Goal: Task Accomplishment & Management: Manage account settings

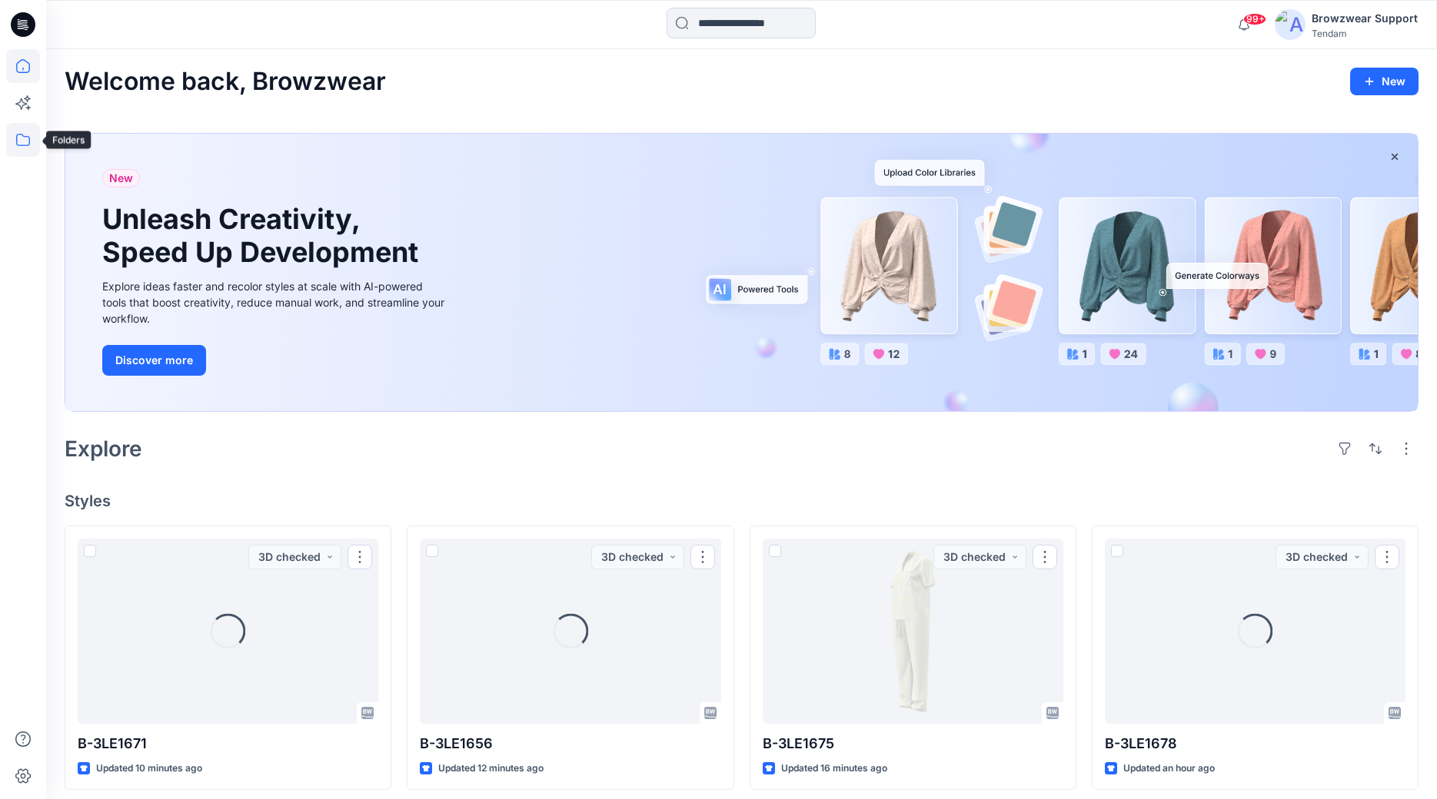
click at [25, 143] on icon at bounding box center [23, 140] width 34 height 34
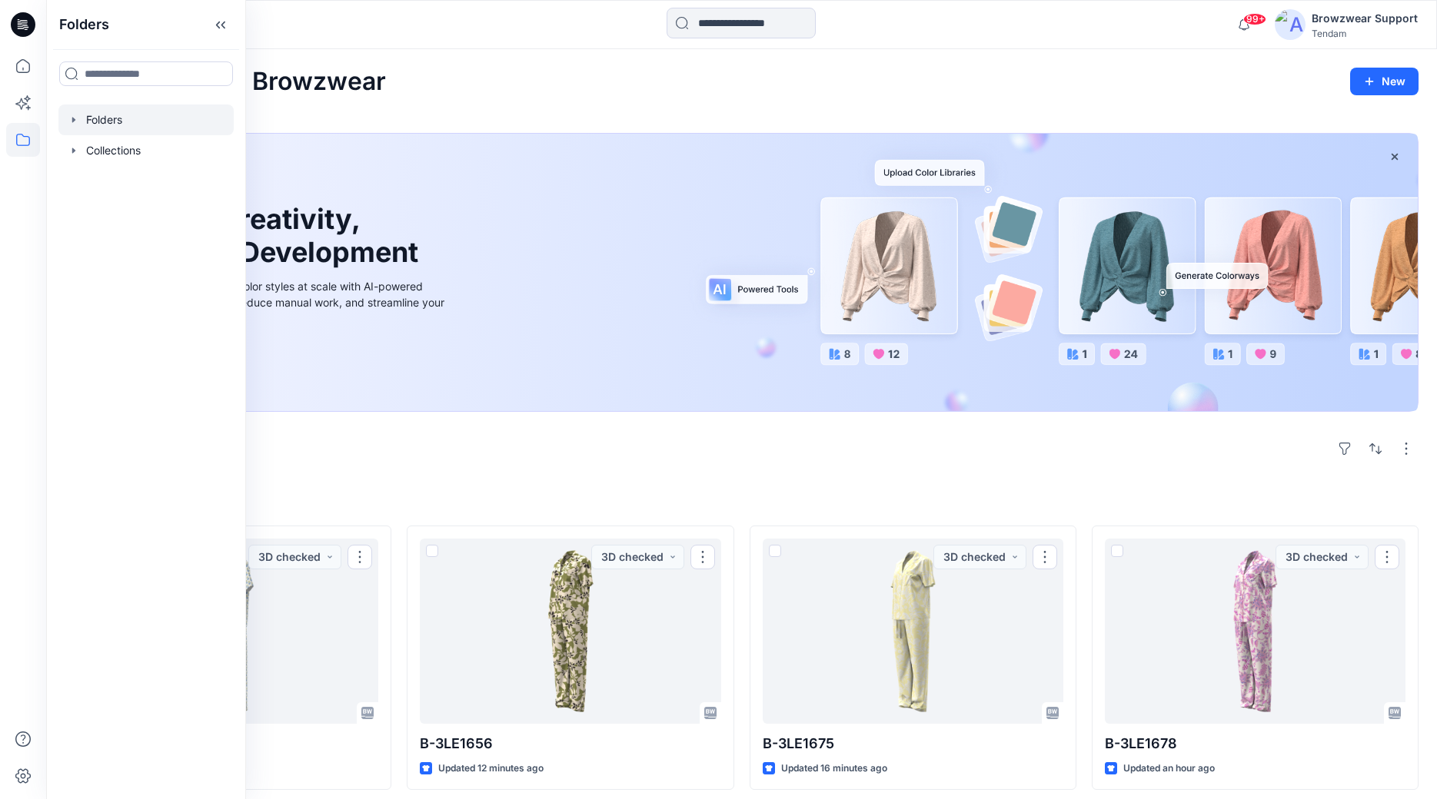
click at [88, 124] on div at bounding box center [145, 120] width 175 height 31
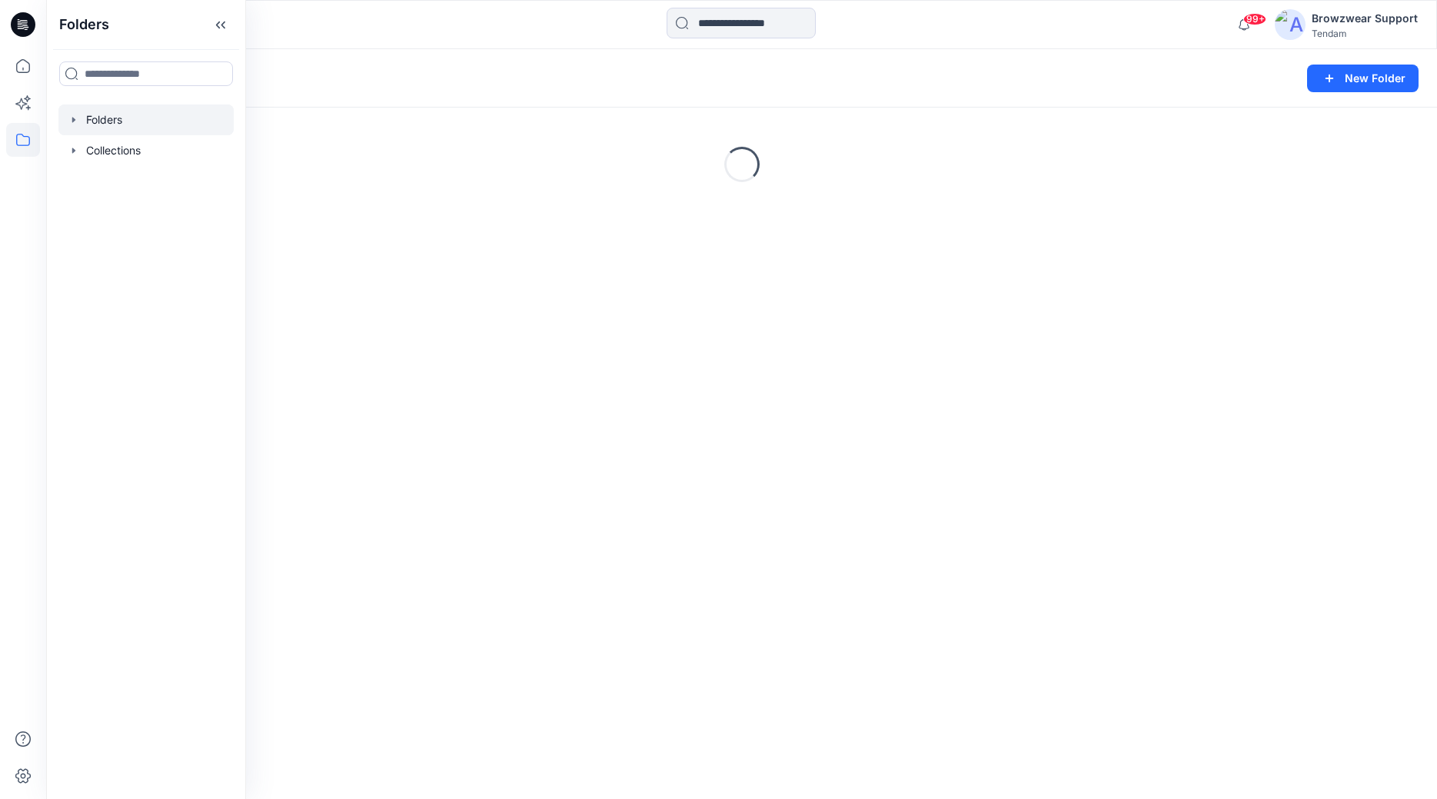
click at [75, 118] on icon "button" at bounding box center [74, 120] width 12 height 12
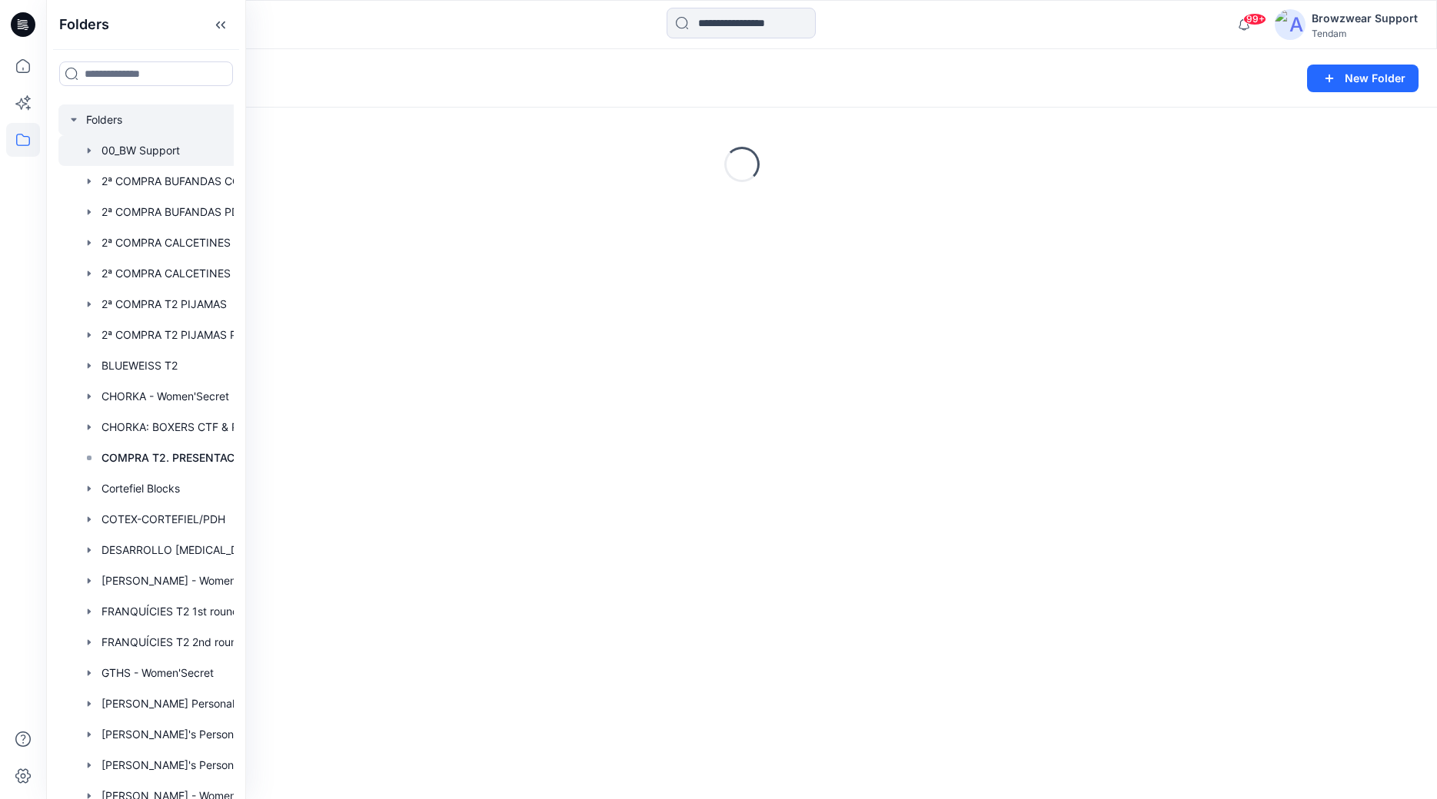
click at [128, 147] on div at bounding box center [165, 150] width 215 height 31
click at [479, 81] on div "Folders 00_BW Support 12" at bounding box center [682, 79] width 1234 height 22
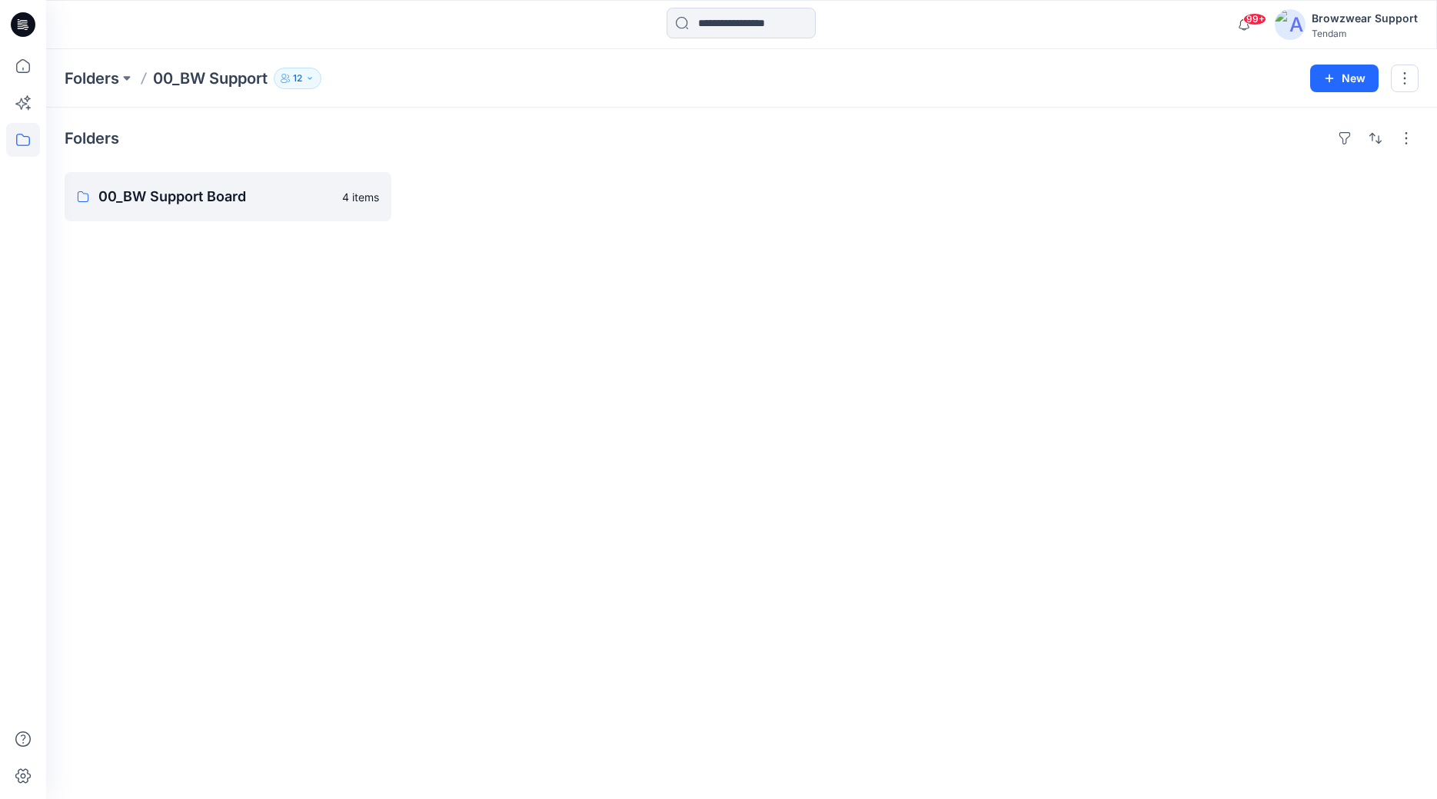
click at [314, 82] on icon "button" at bounding box center [309, 78] width 9 height 9
click at [27, 141] on icon at bounding box center [23, 140] width 34 height 34
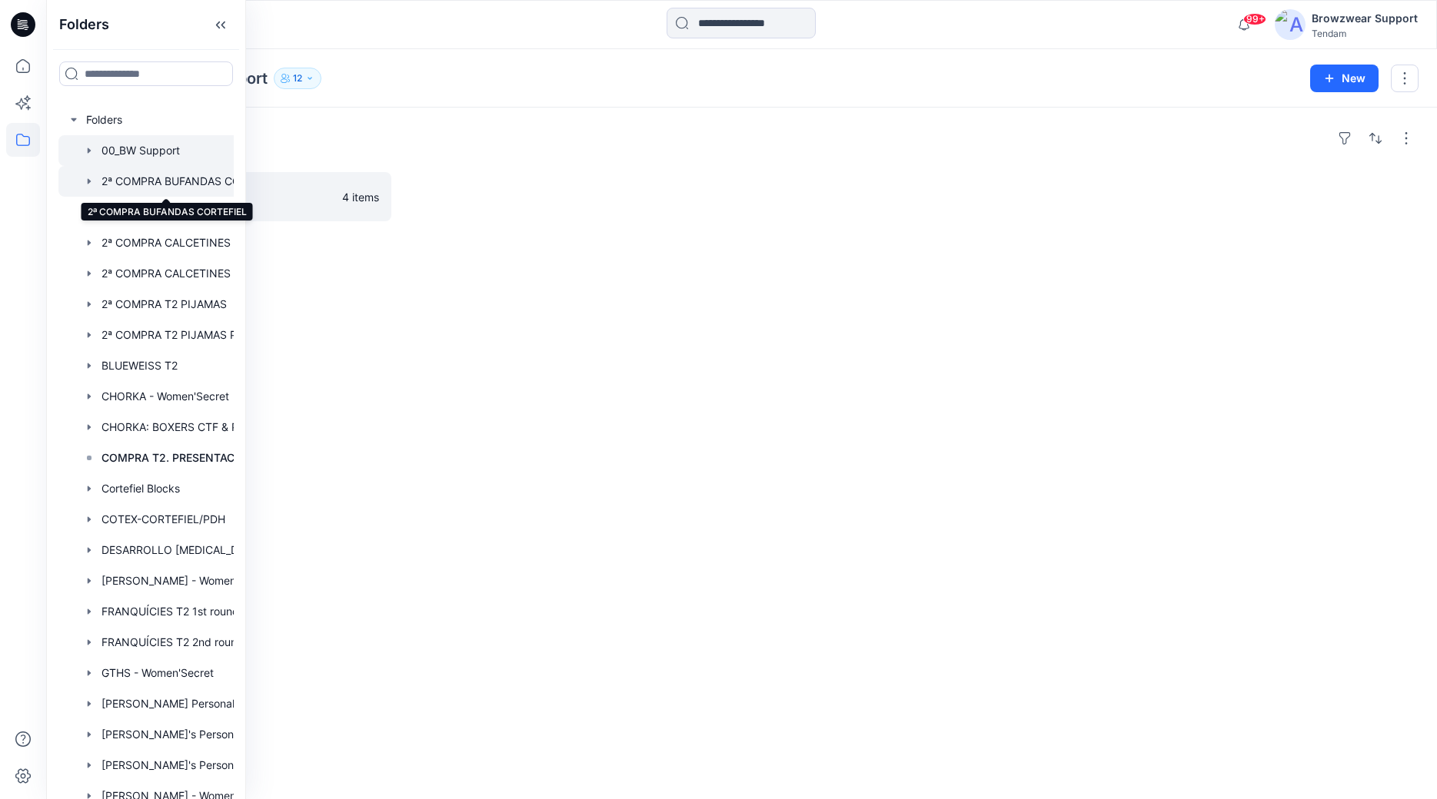
click at [132, 180] on div at bounding box center [165, 181] width 215 height 31
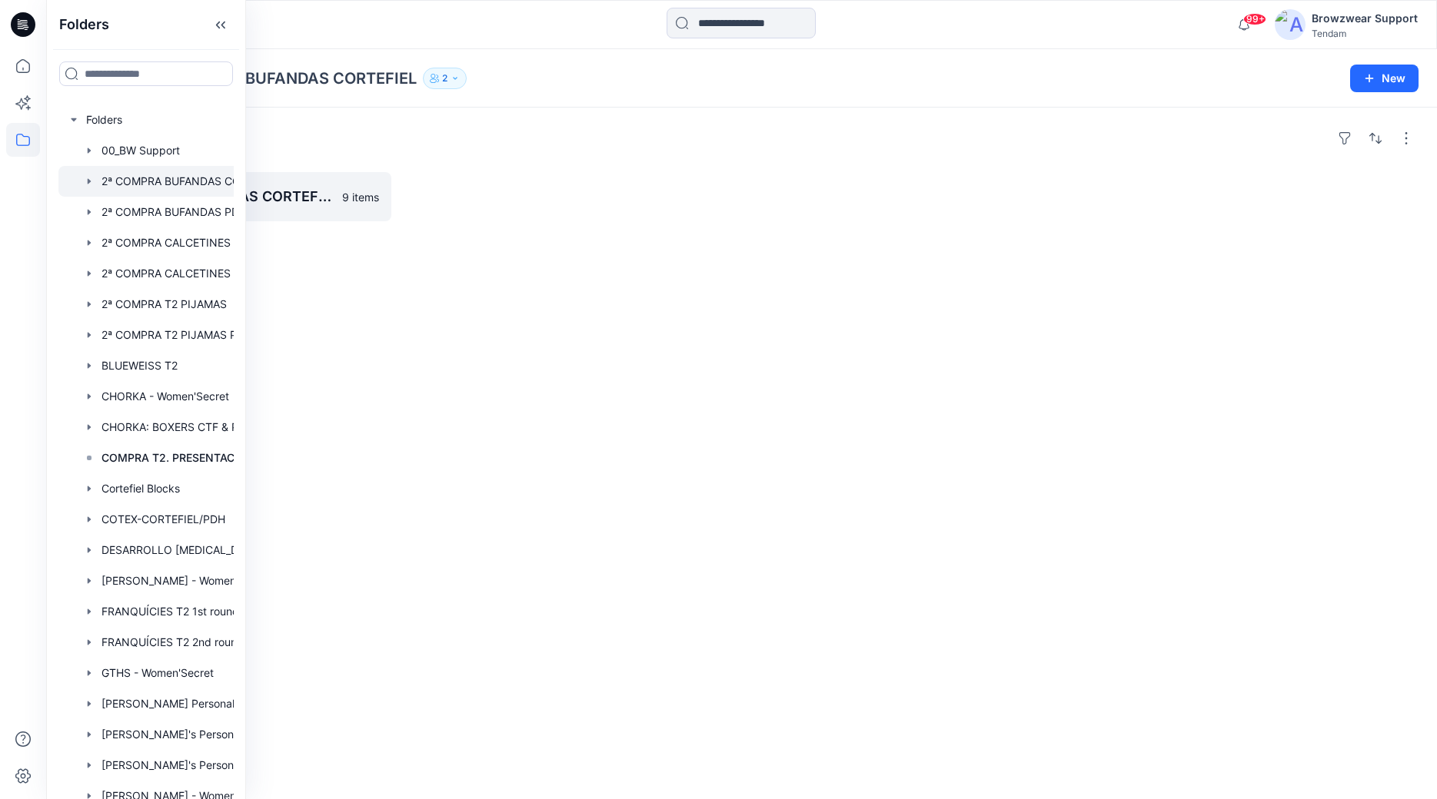
click at [452, 81] on button "2" at bounding box center [445, 79] width 44 height 22
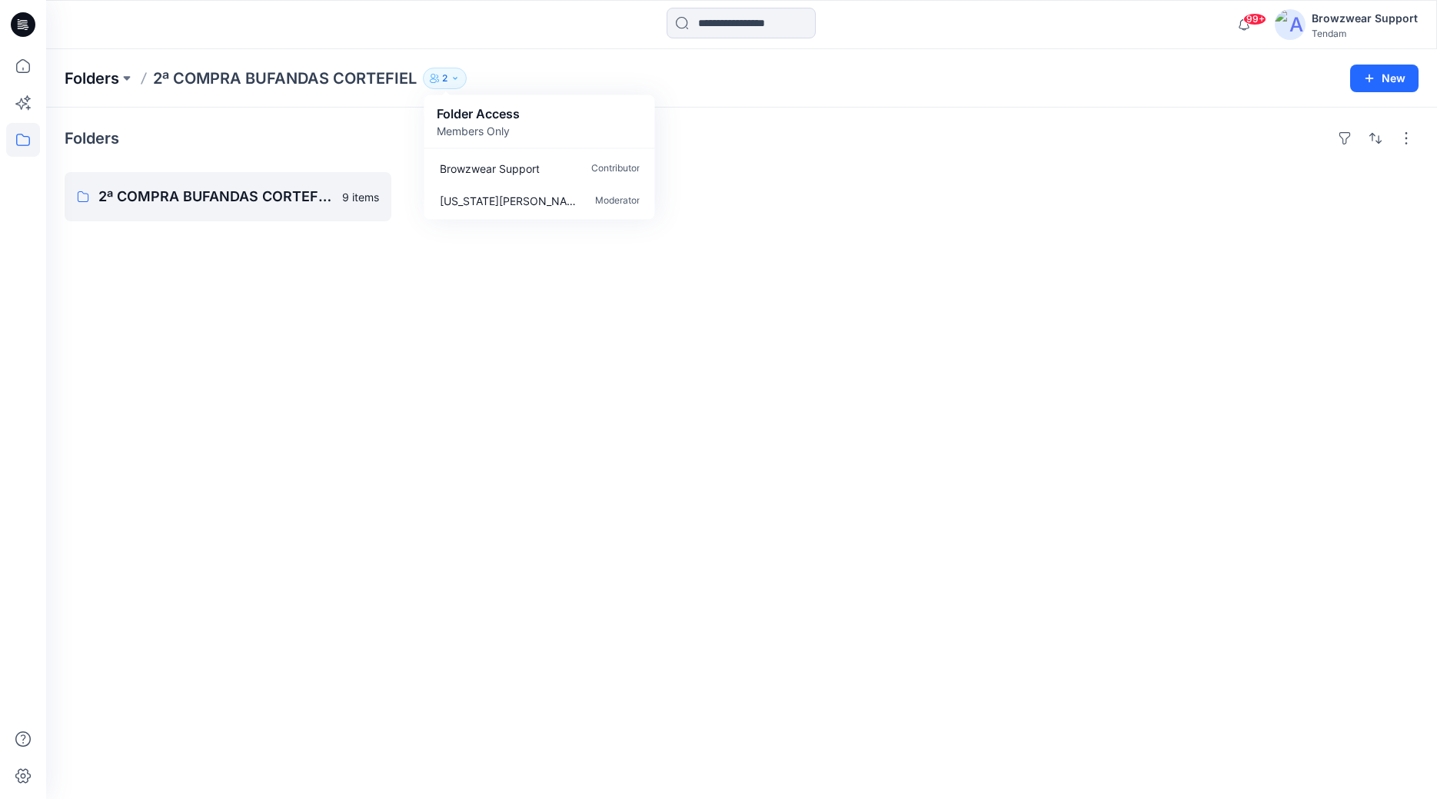
click at [89, 77] on p "Folders" at bounding box center [92, 79] width 55 height 22
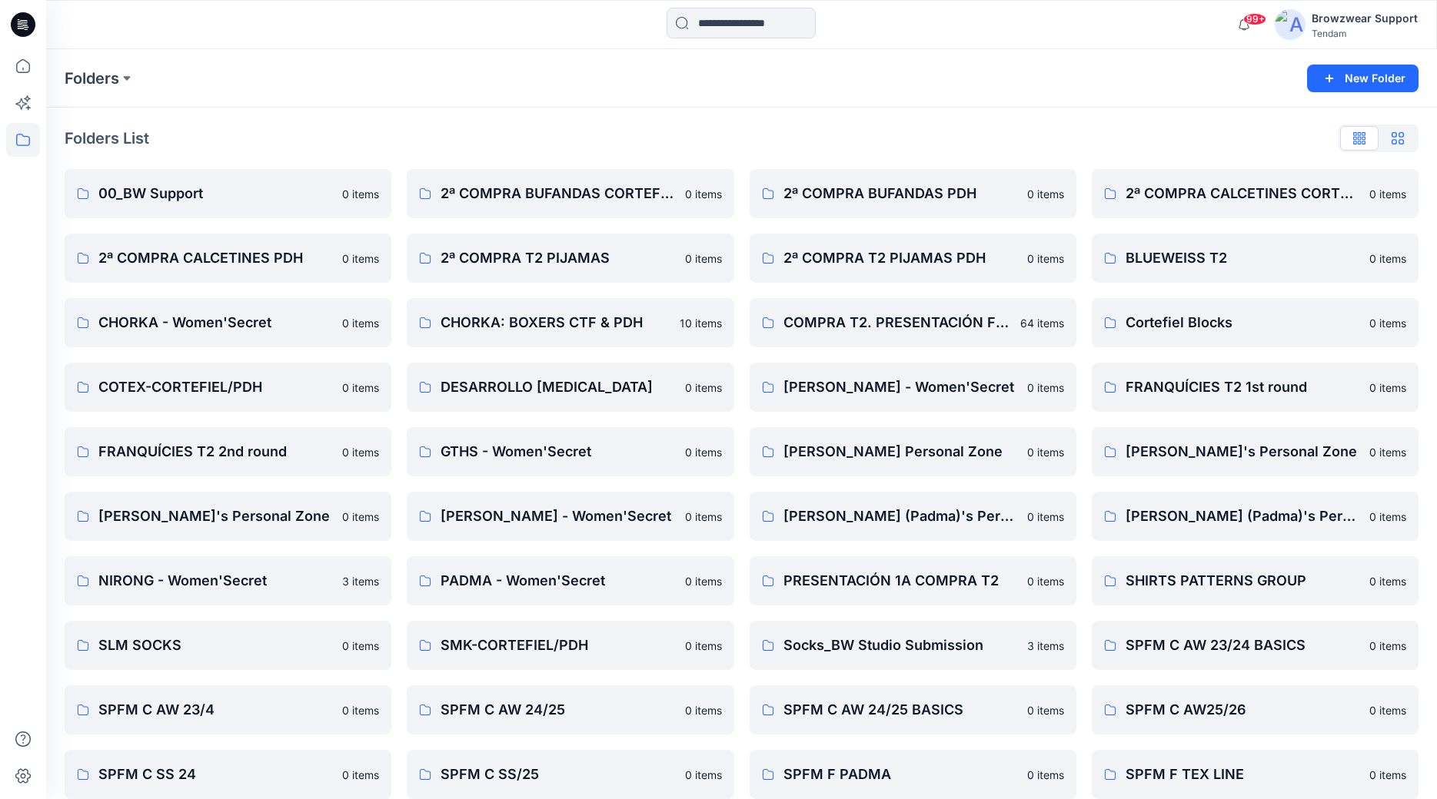
click at [1398, 138] on icon "button" at bounding box center [1397, 138] width 12 height 12
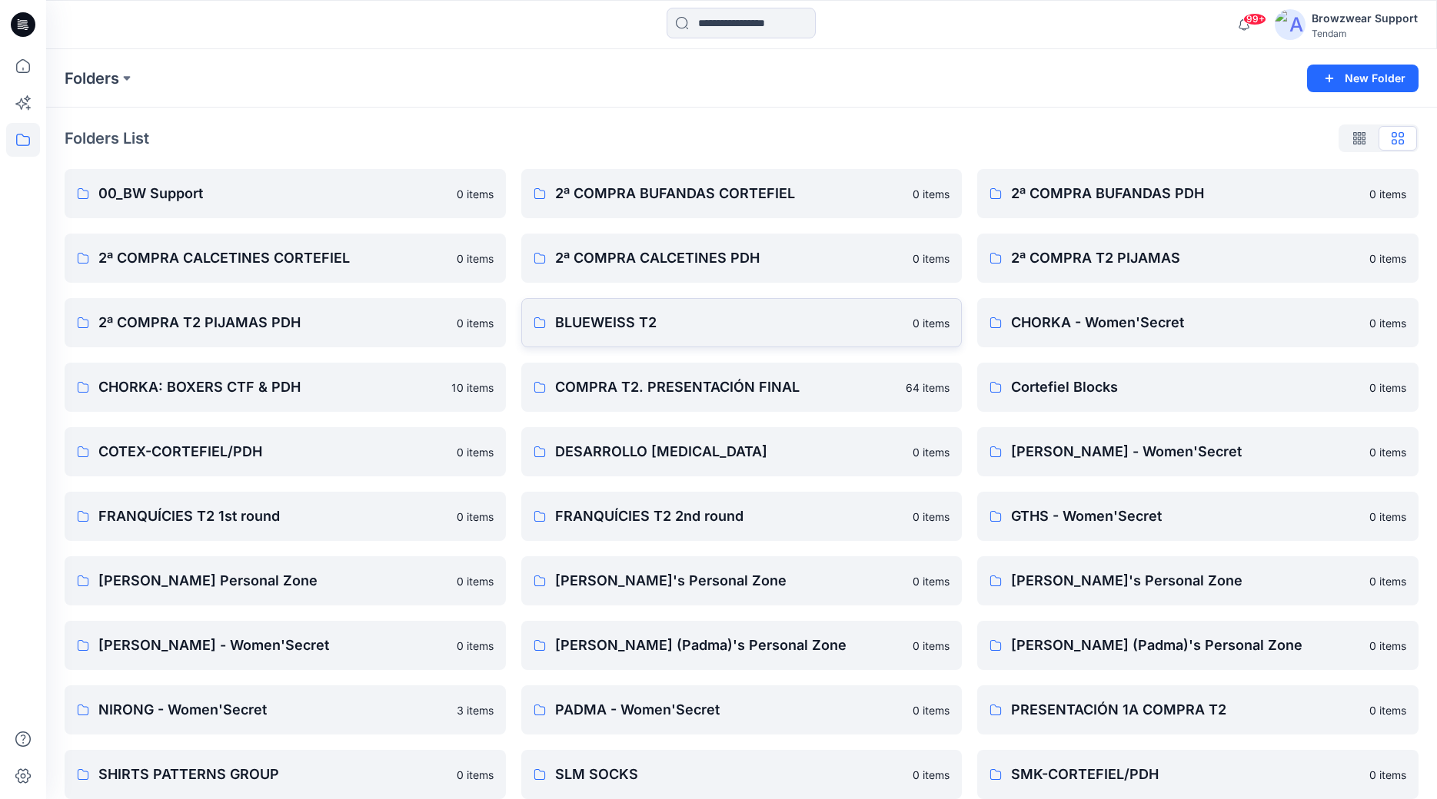
click at [721, 317] on p "BLUEWEISS T2" at bounding box center [729, 323] width 349 height 22
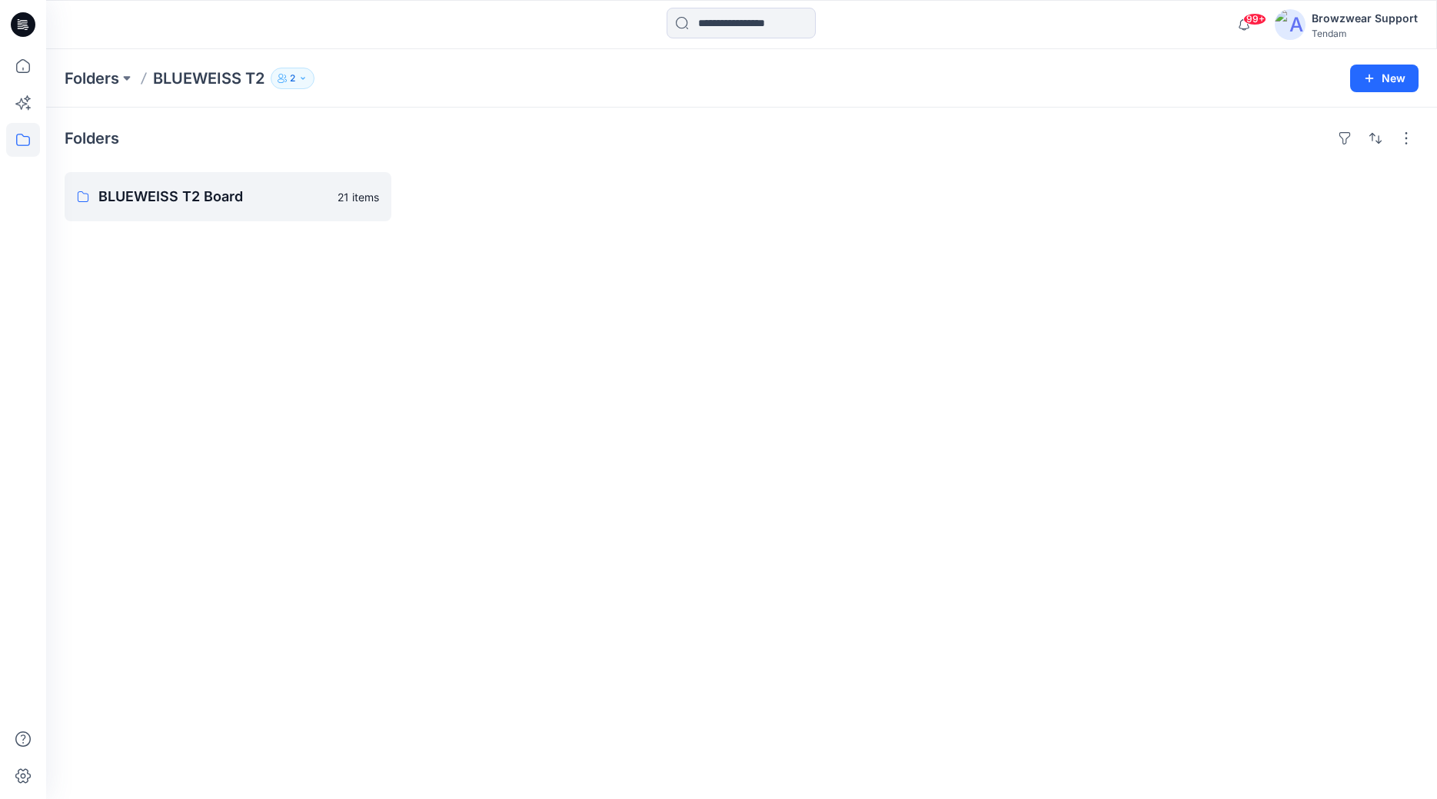
click at [297, 77] on button "2" at bounding box center [293, 79] width 44 height 22
click at [467, 69] on div "Folders BLUEWEISS T2 2 Folder Access Members Only Browzwear Support Contributor…" at bounding box center [682, 79] width 1234 height 22
click at [1341, 28] on div "Browzwear Support" at bounding box center [1364, 18] width 106 height 18
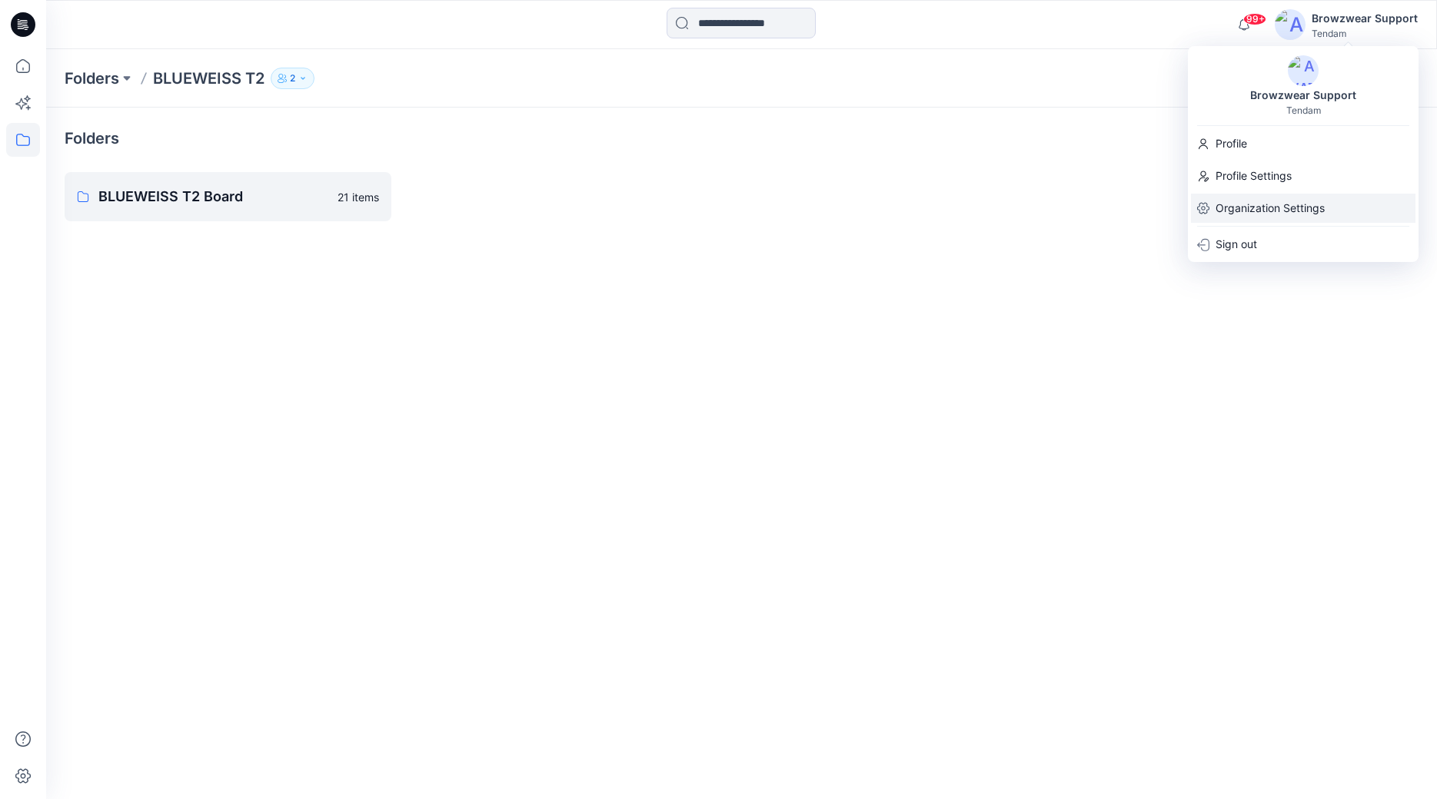
click at [1278, 219] on p "Organization Settings" at bounding box center [1269, 208] width 109 height 29
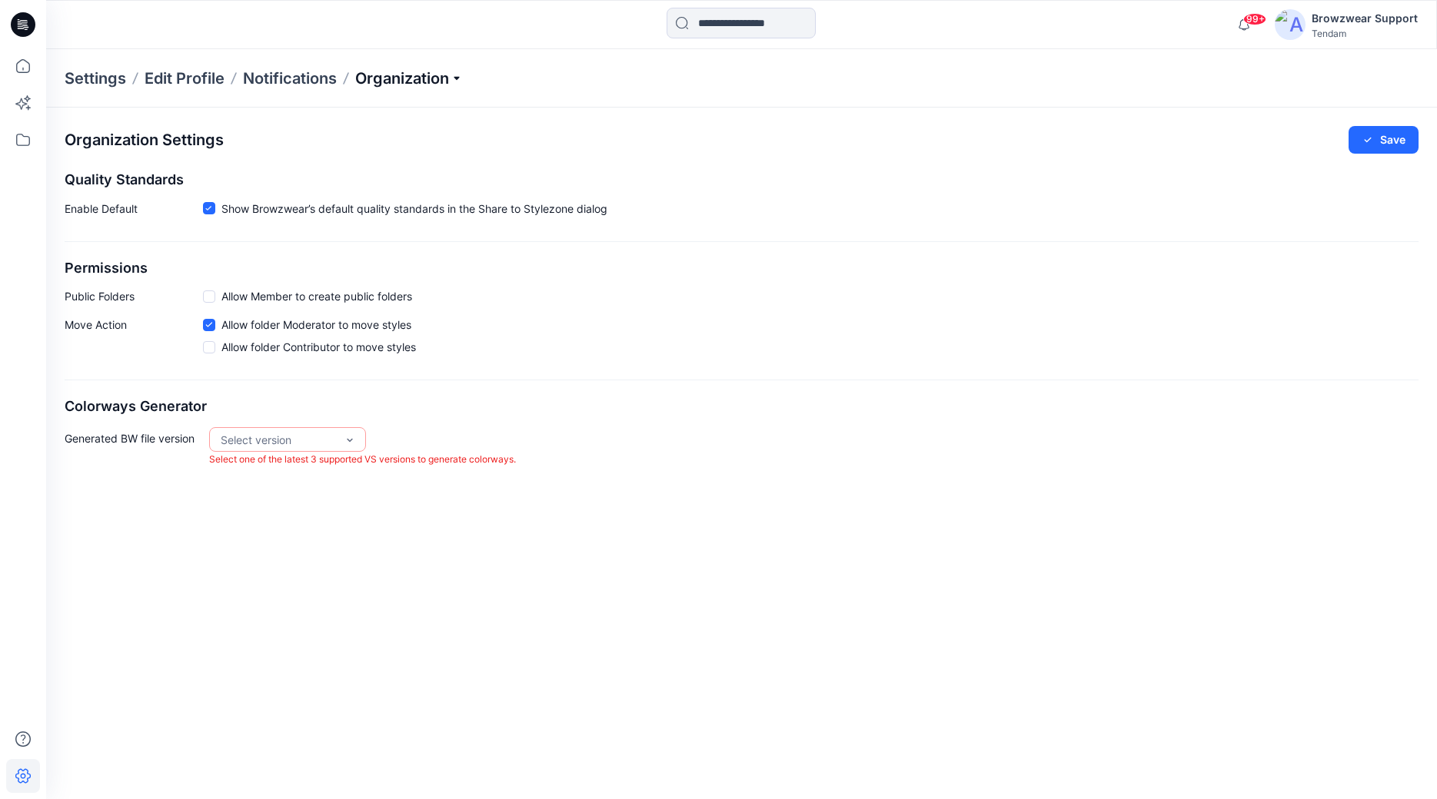
click at [427, 83] on p "Organization" at bounding box center [409, 79] width 108 height 22
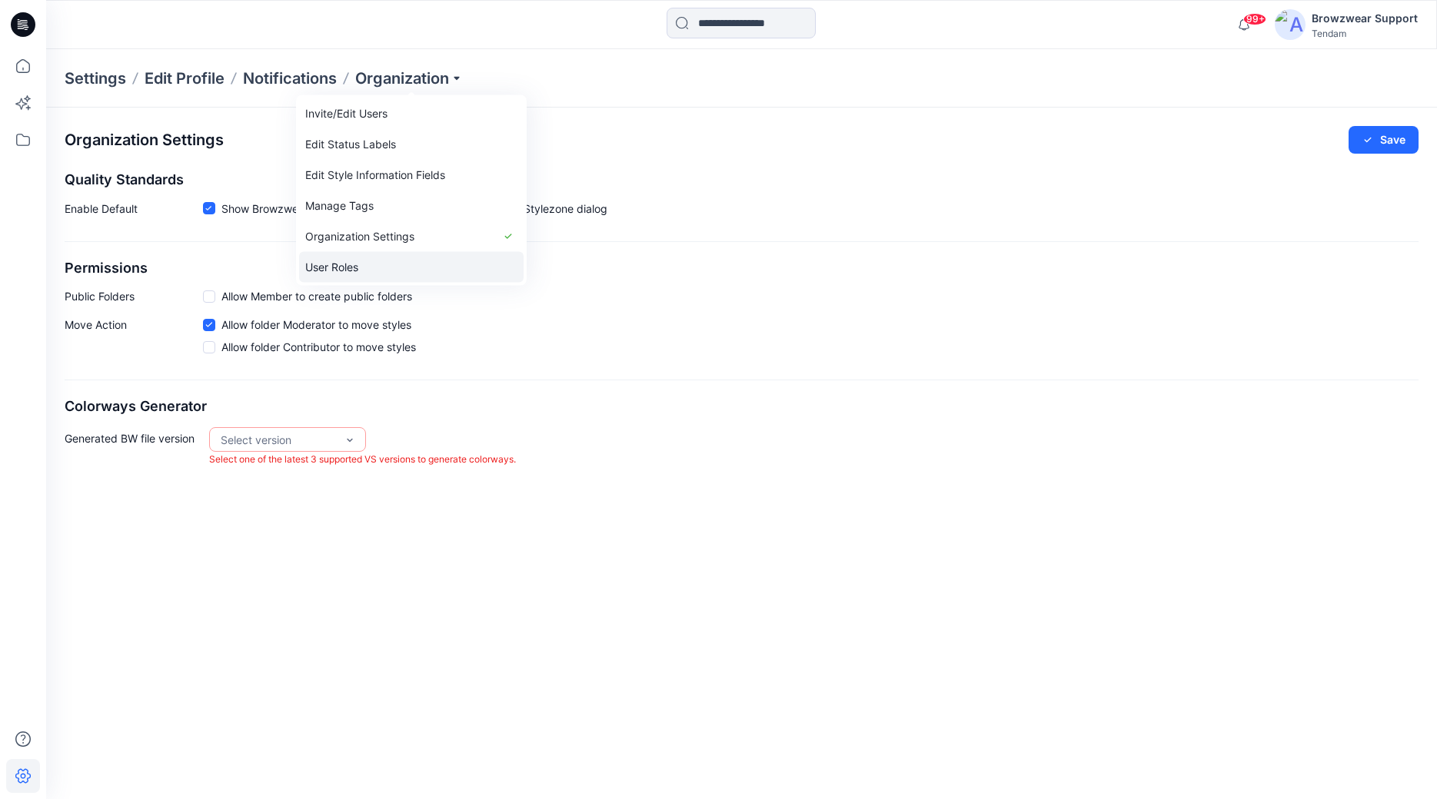
click at [385, 267] on link "User Roles" at bounding box center [411, 267] width 224 height 31
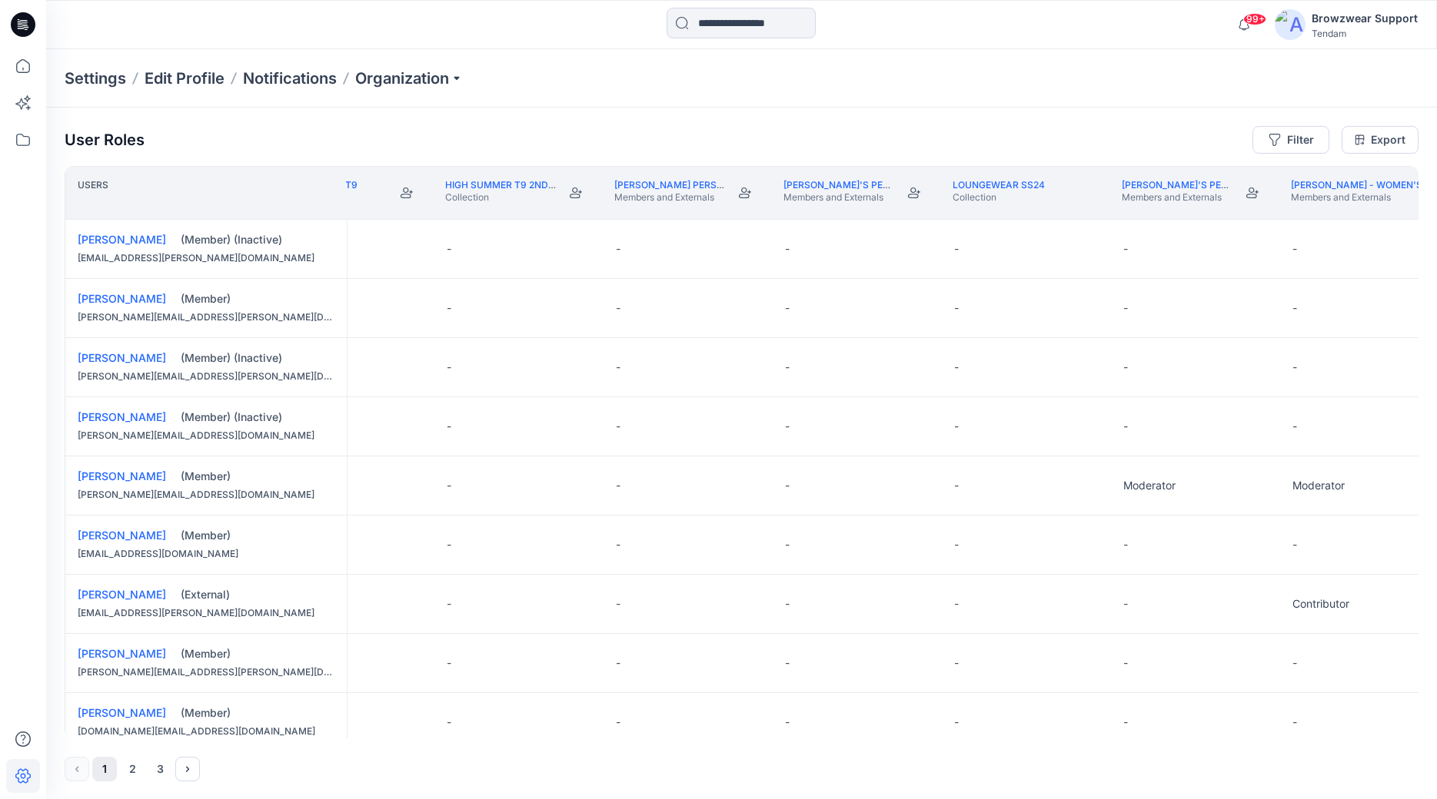
scroll to position [0, 4315]
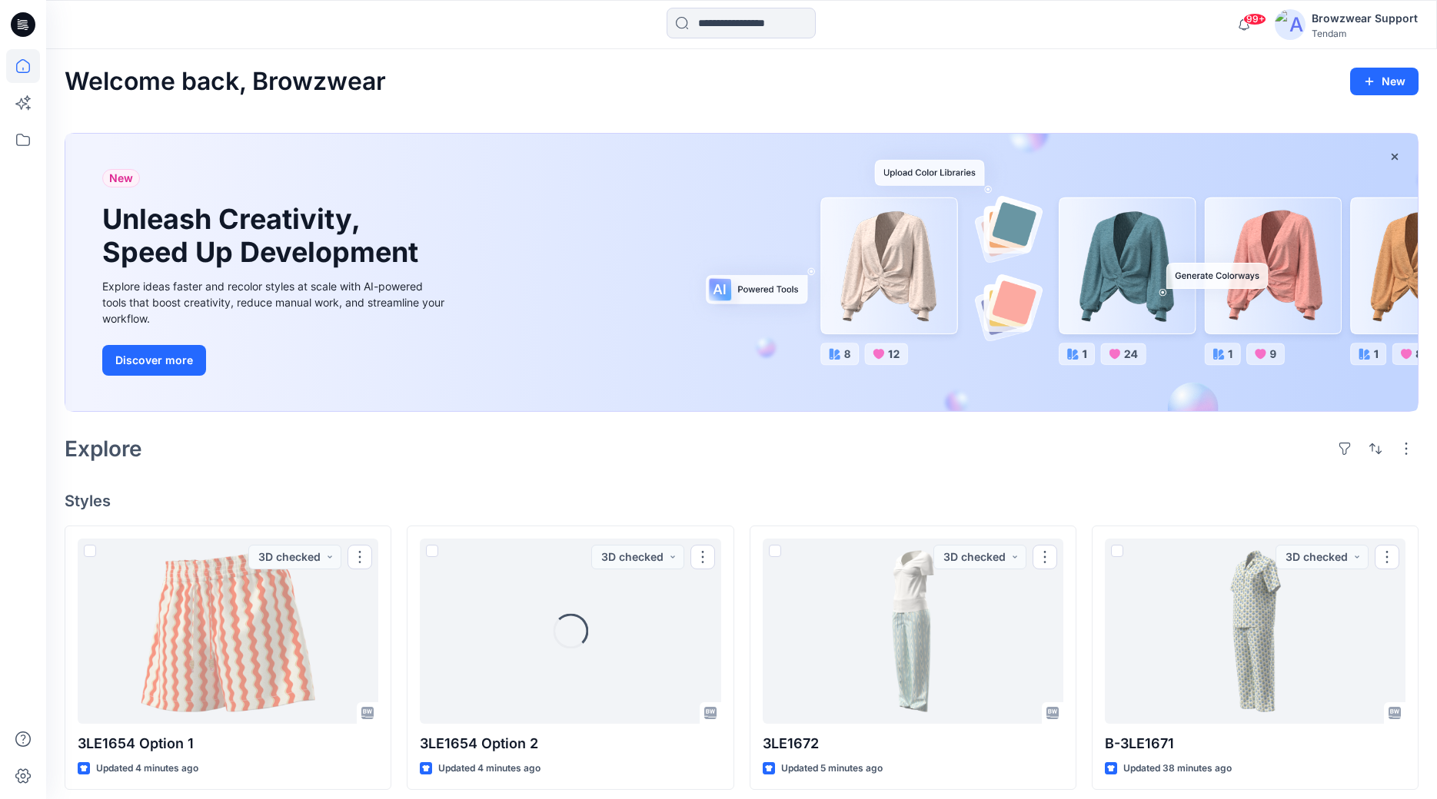
click at [1334, 27] on div "Browzwear Support" at bounding box center [1364, 18] width 106 height 18
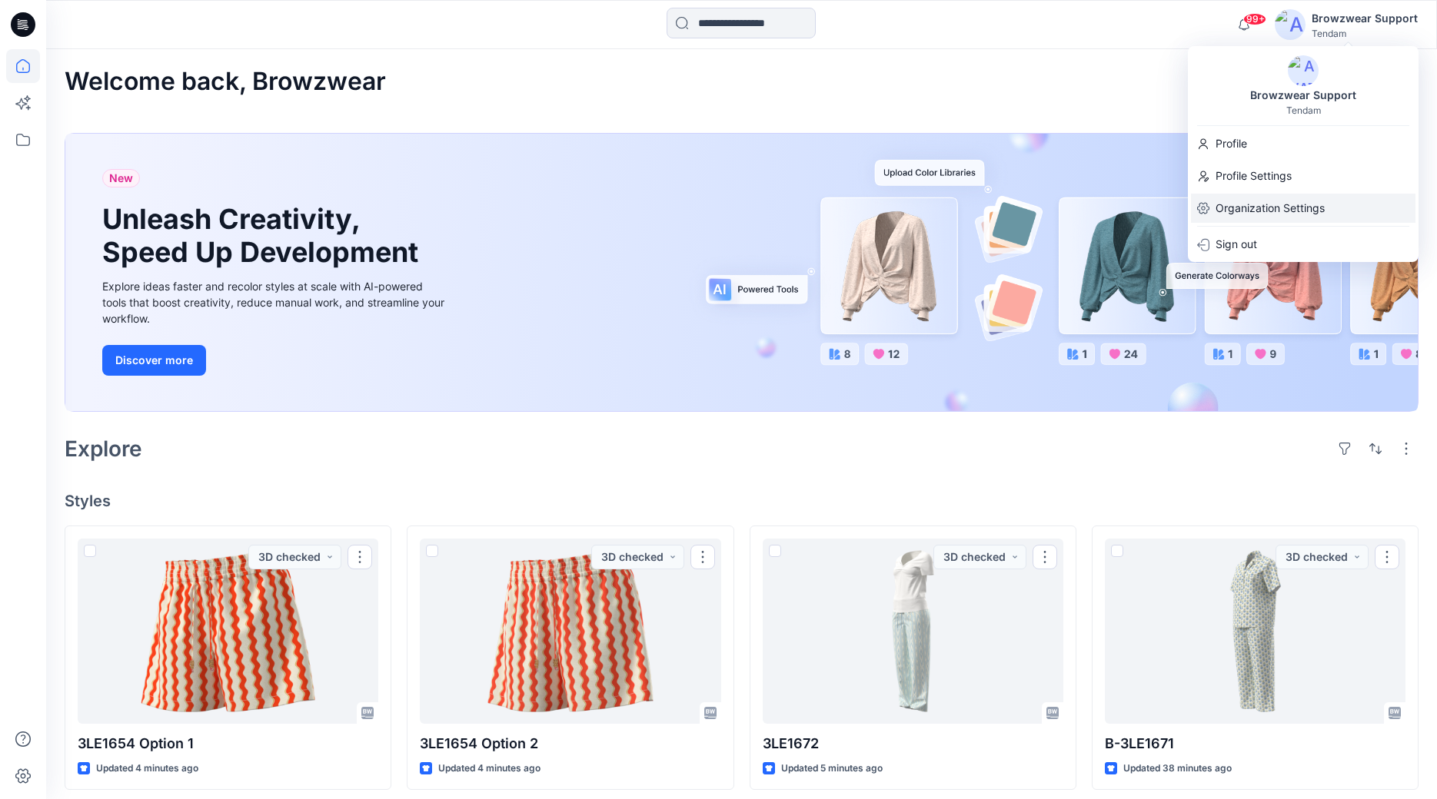
click at [1271, 214] on p "Organization Settings" at bounding box center [1269, 208] width 109 height 29
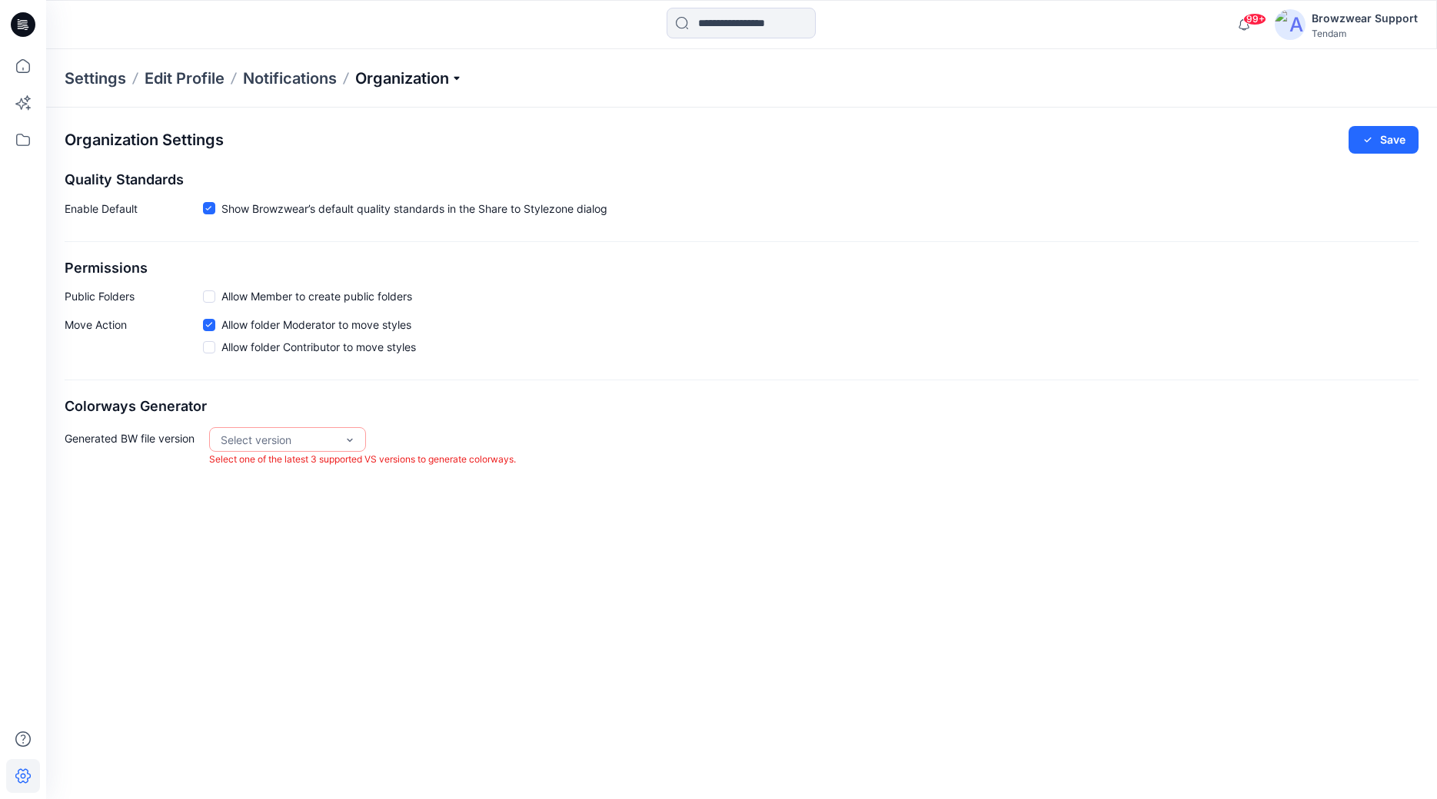
click at [390, 84] on p "Organization" at bounding box center [409, 79] width 108 height 22
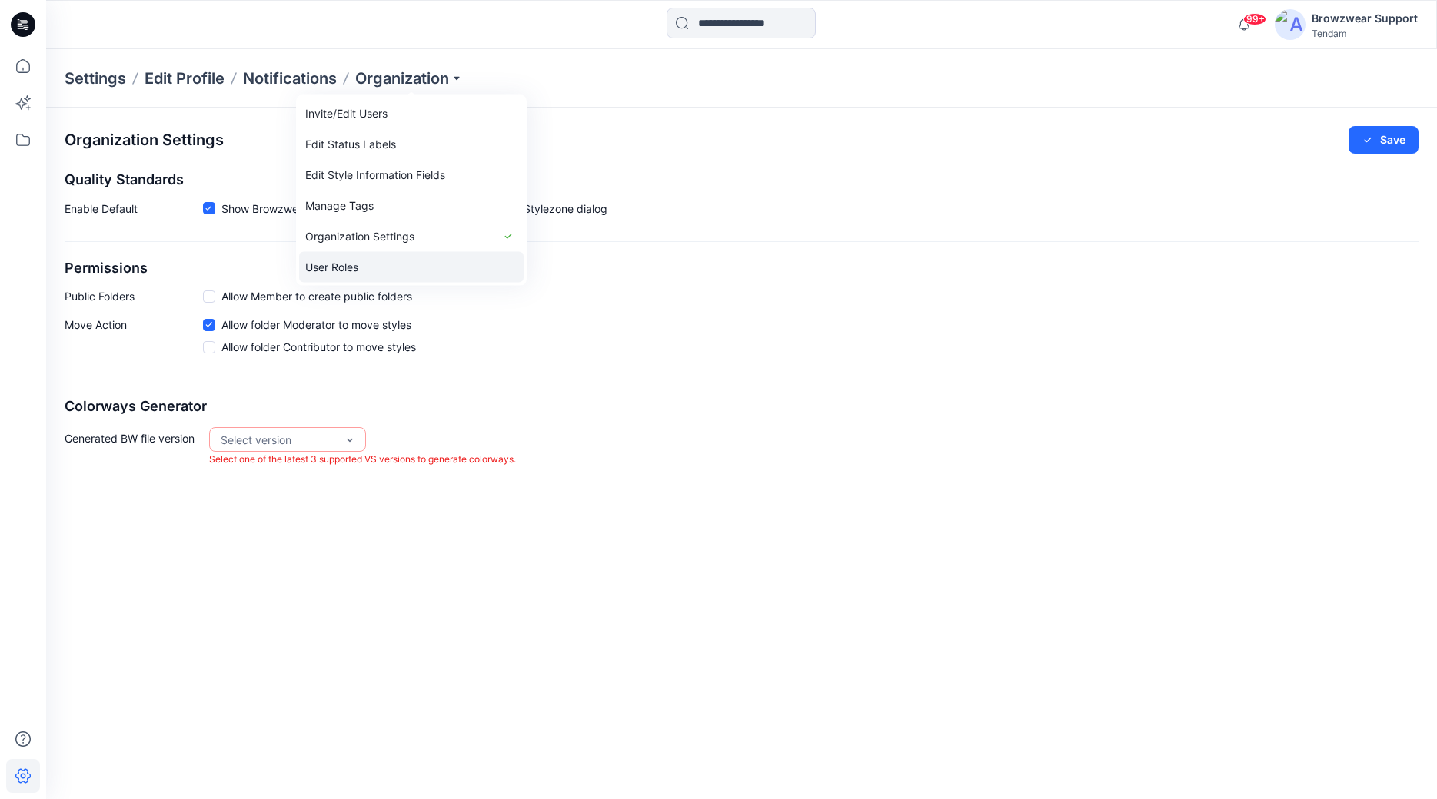
click at [386, 268] on link "User Roles" at bounding box center [411, 267] width 224 height 31
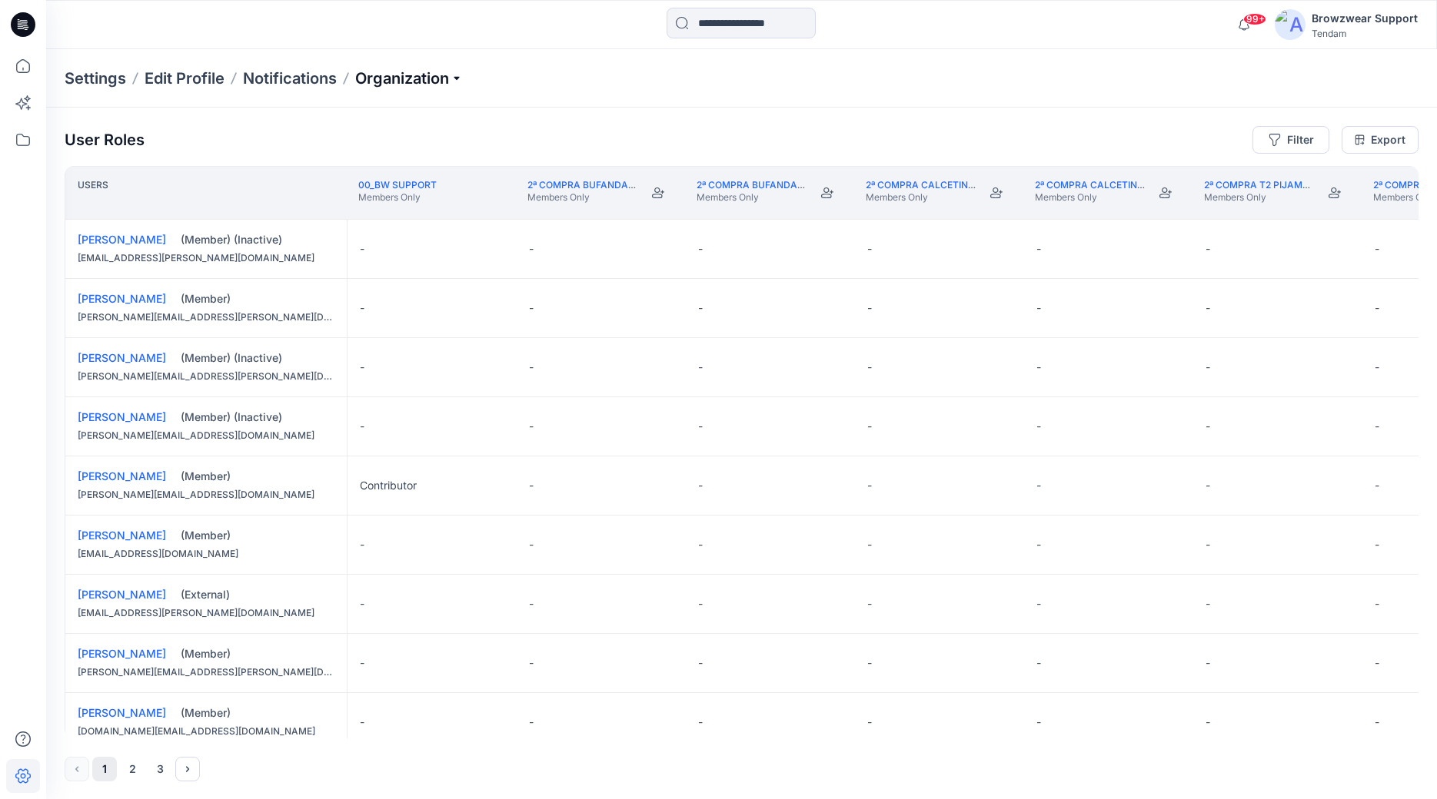
click at [404, 85] on p "Organization" at bounding box center [409, 79] width 108 height 22
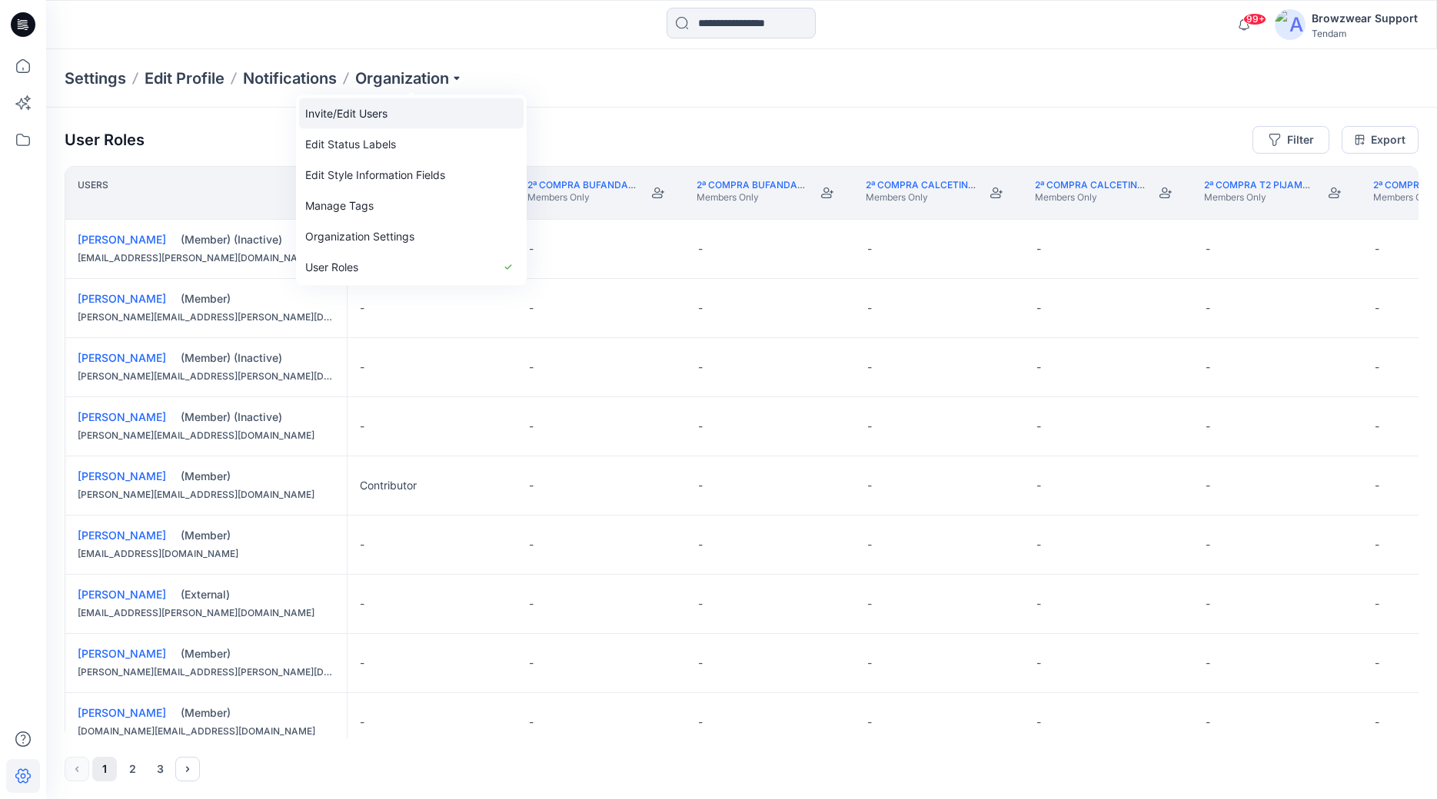
click at [378, 115] on link "Invite/Edit Users" at bounding box center [411, 113] width 224 height 31
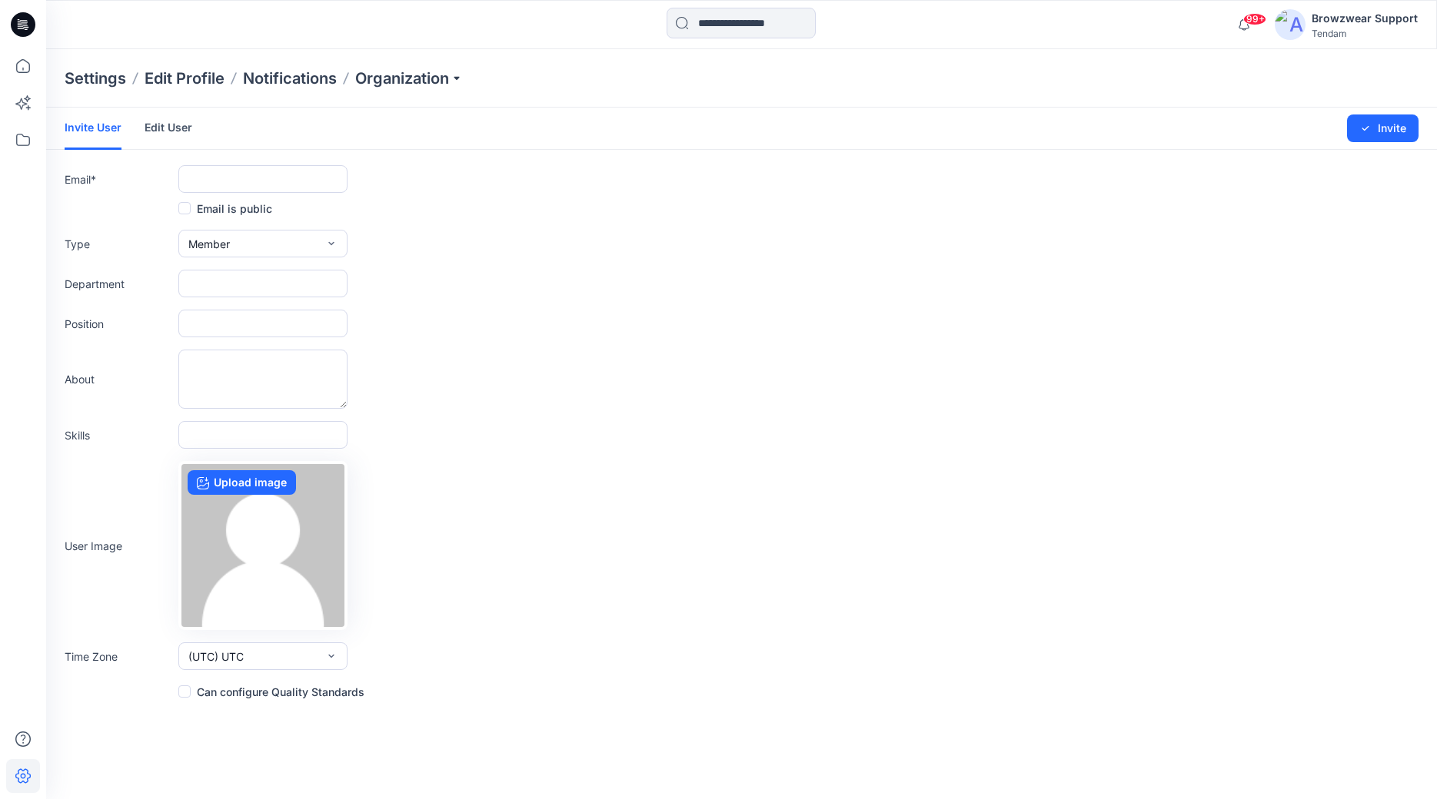
click at [169, 135] on link "Edit User" at bounding box center [169, 128] width 48 height 40
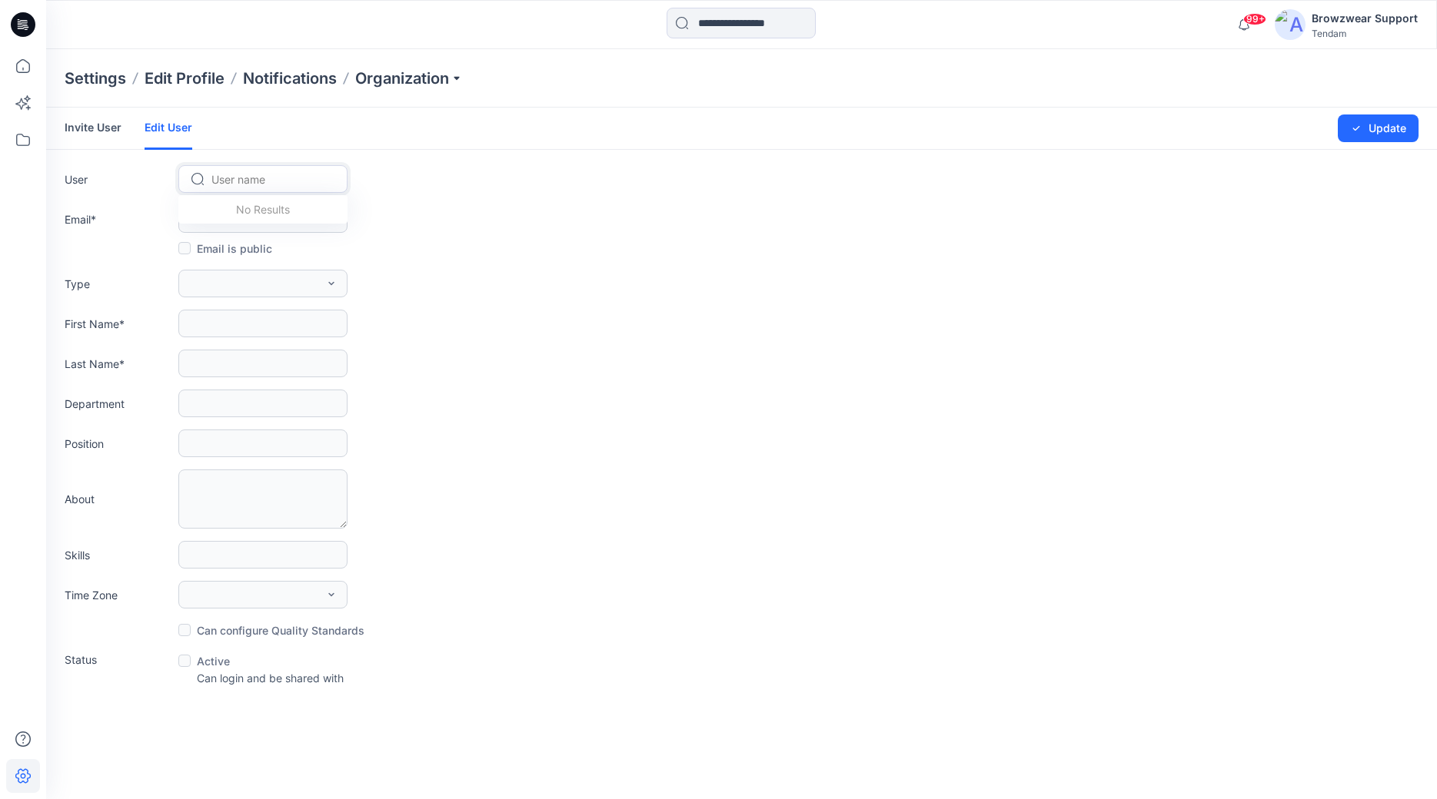
click at [230, 178] on div at bounding box center [271, 179] width 121 height 19
click at [537, 206] on div "Email *" at bounding box center [742, 219] width 1354 height 28
click at [244, 174] on div at bounding box center [271, 179] width 121 height 19
type input "****"
click at [245, 214] on span "Kiki Lu" at bounding box center [257, 212] width 87 height 16
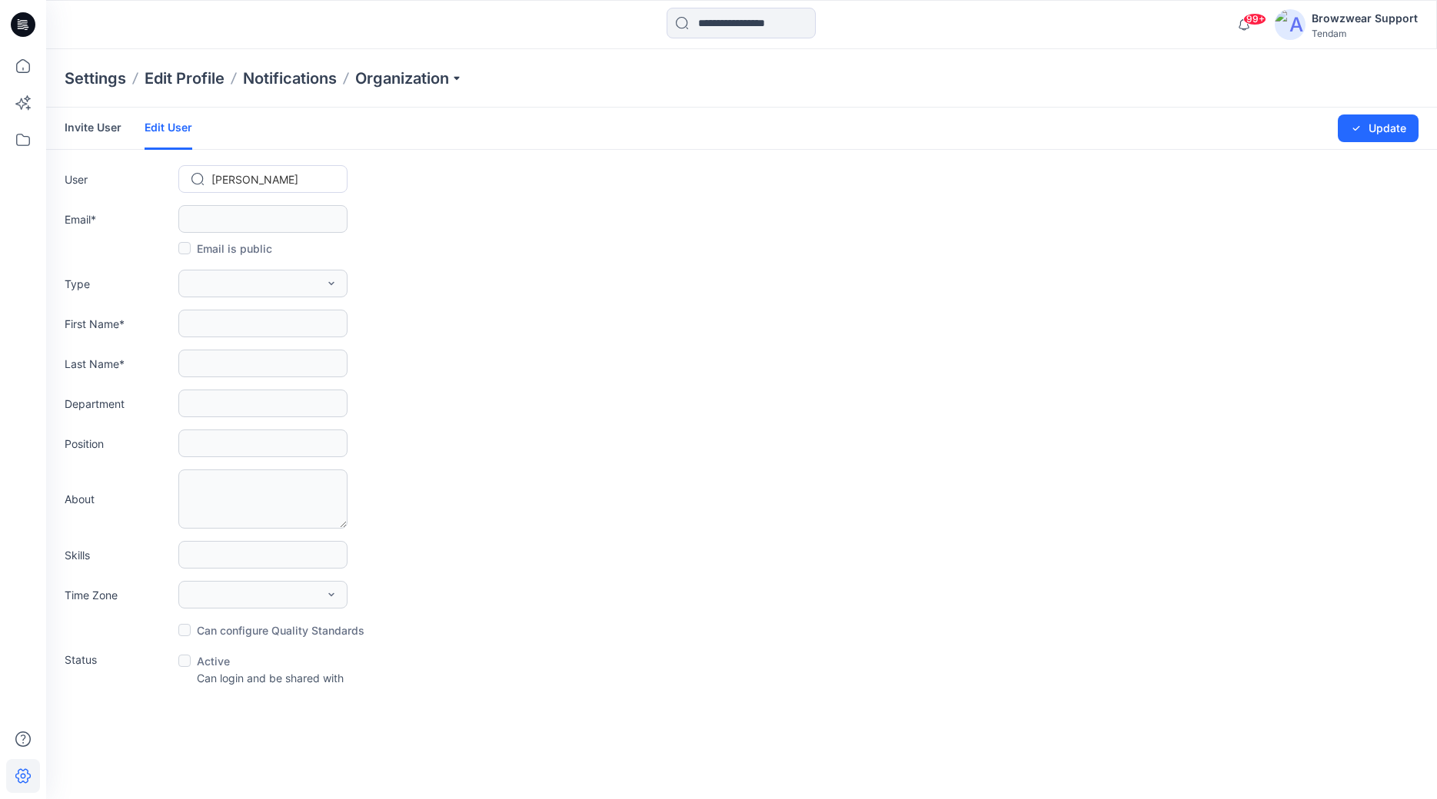
type input "**********"
type input "****"
type input "**"
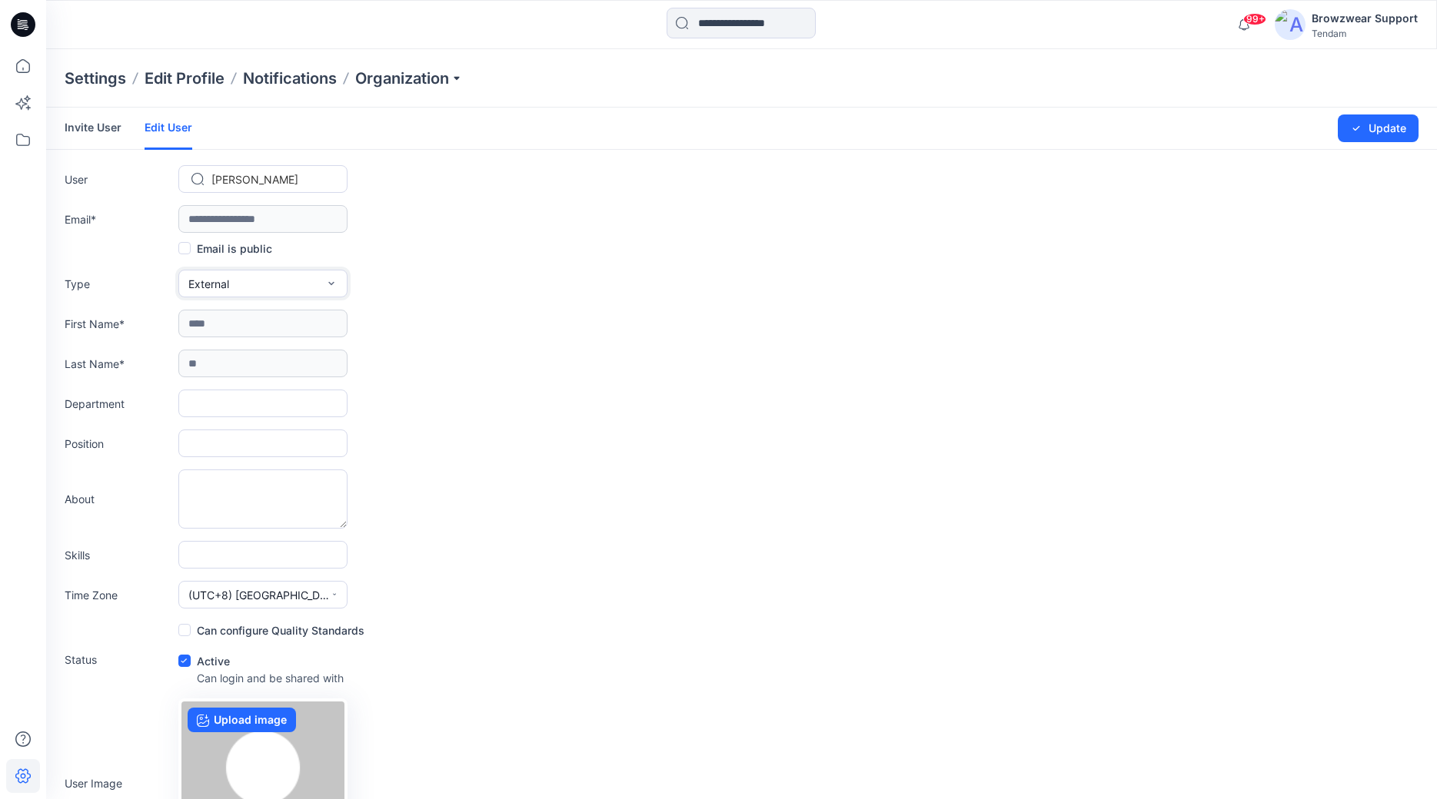
click at [337, 287] on icon "button" at bounding box center [331, 284] width 12 height 12
click at [251, 353] on button "Member" at bounding box center [262, 349] width 163 height 31
click at [1378, 128] on button "Update" at bounding box center [1378, 129] width 81 height 28
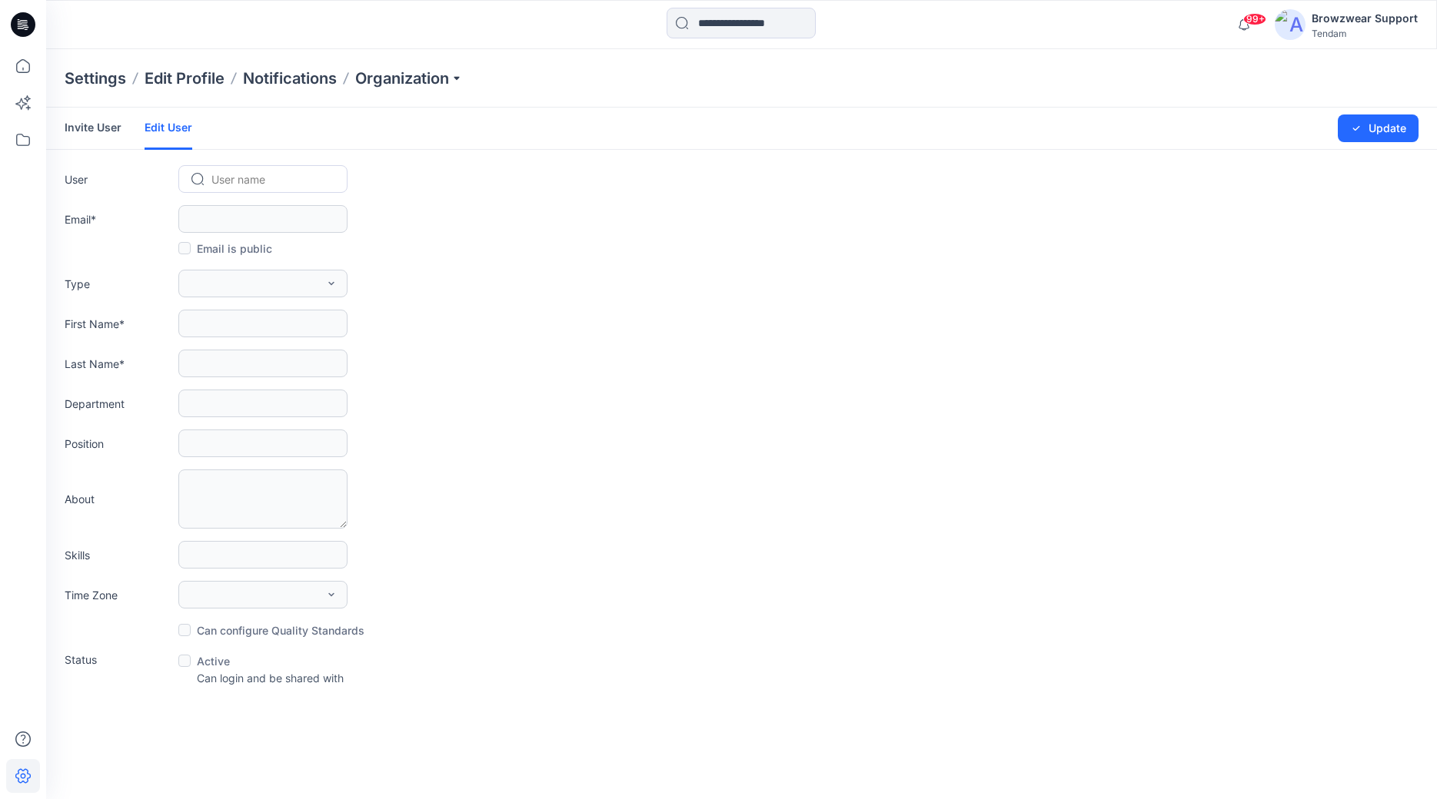
click at [261, 182] on div at bounding box center [271, 179] width 121 height 19
type input "*******"
click at [251, 205] on div "KL Kiki Lu" at bounding box center [262, 212] width 169 height 34
type input "**********"
type input "****"
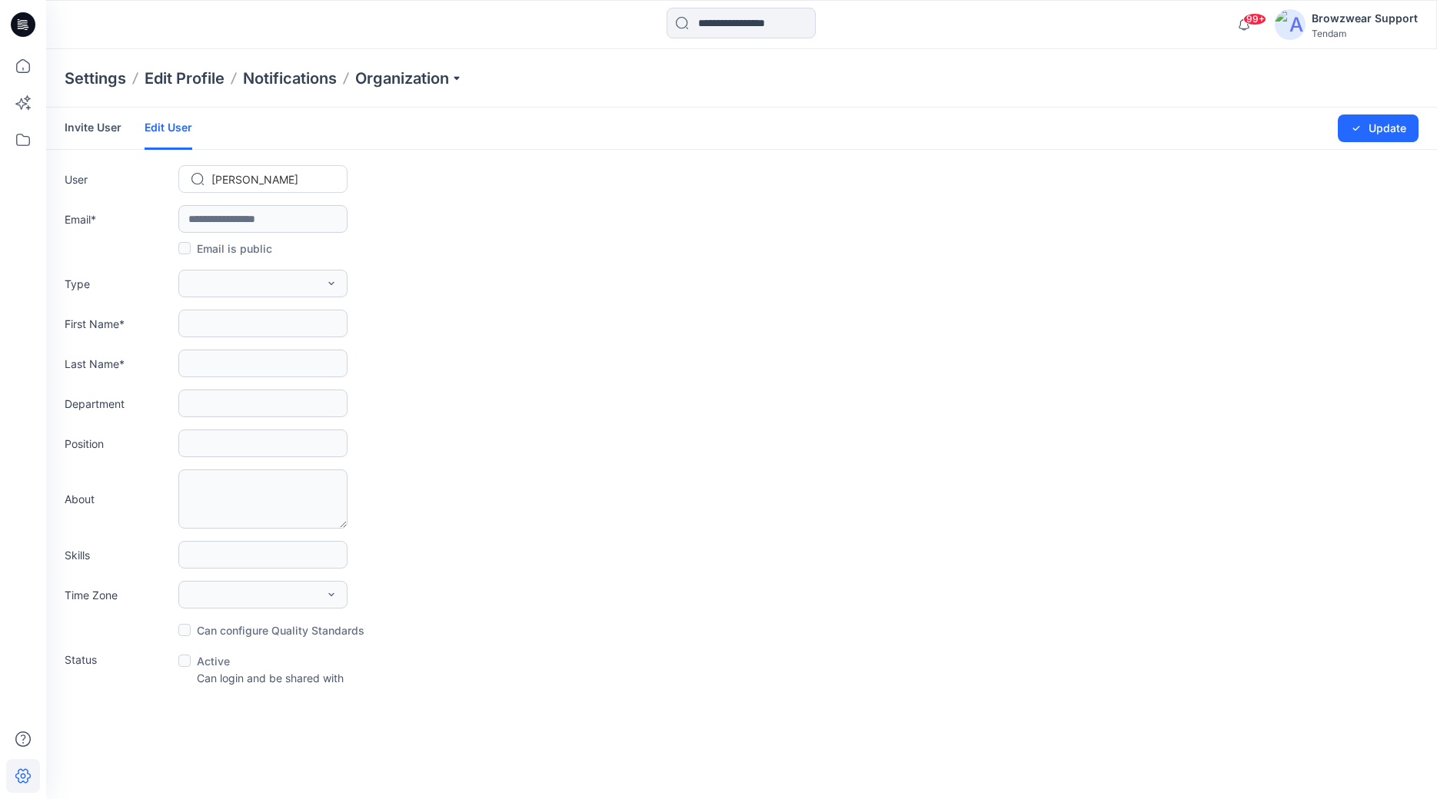
type input "**"
